Goal: Navigation & Orientation: Find specific page/section

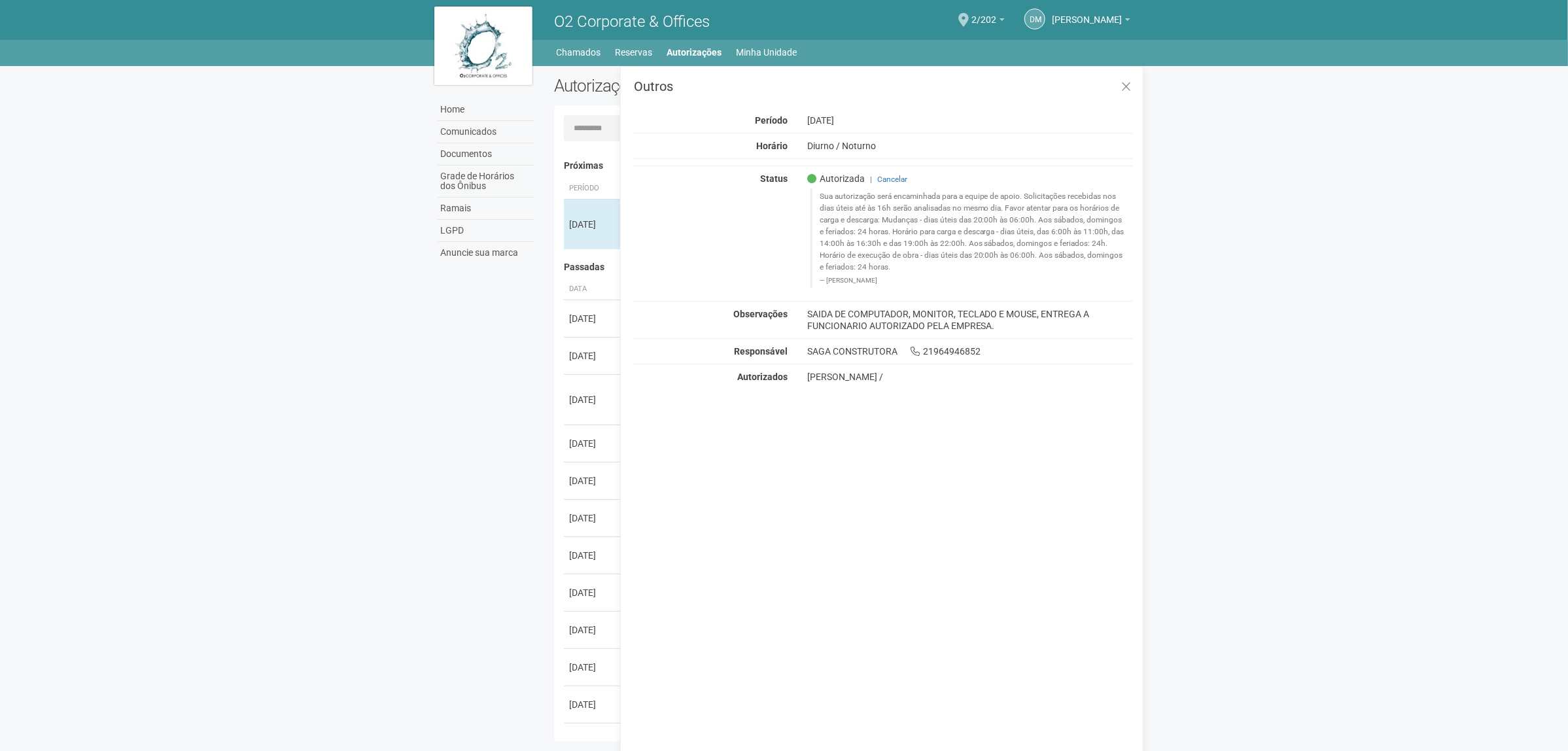
click at [704, 18] on span "O2 Corporate & Offices" at bounding box center [631, 21] width 155 height 18
click at [587, 59] on link "Chamados" at bounding box center [578, 52] width 44 height 18
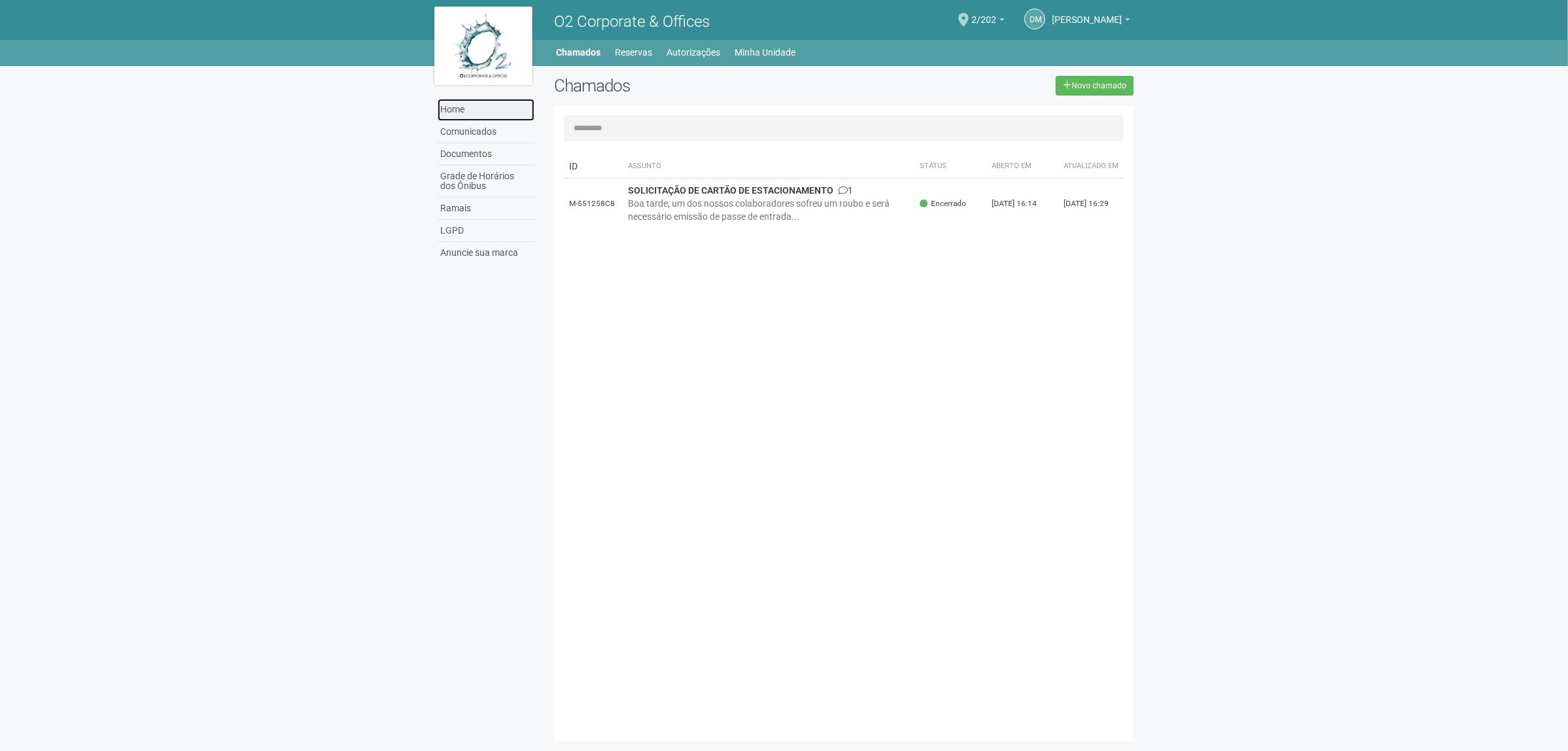
click at [461, 104] on link "Home" at bounding box center [485, 110] width 97 height 23
